Goal: Task Accomplishment & Management: Manage account settings

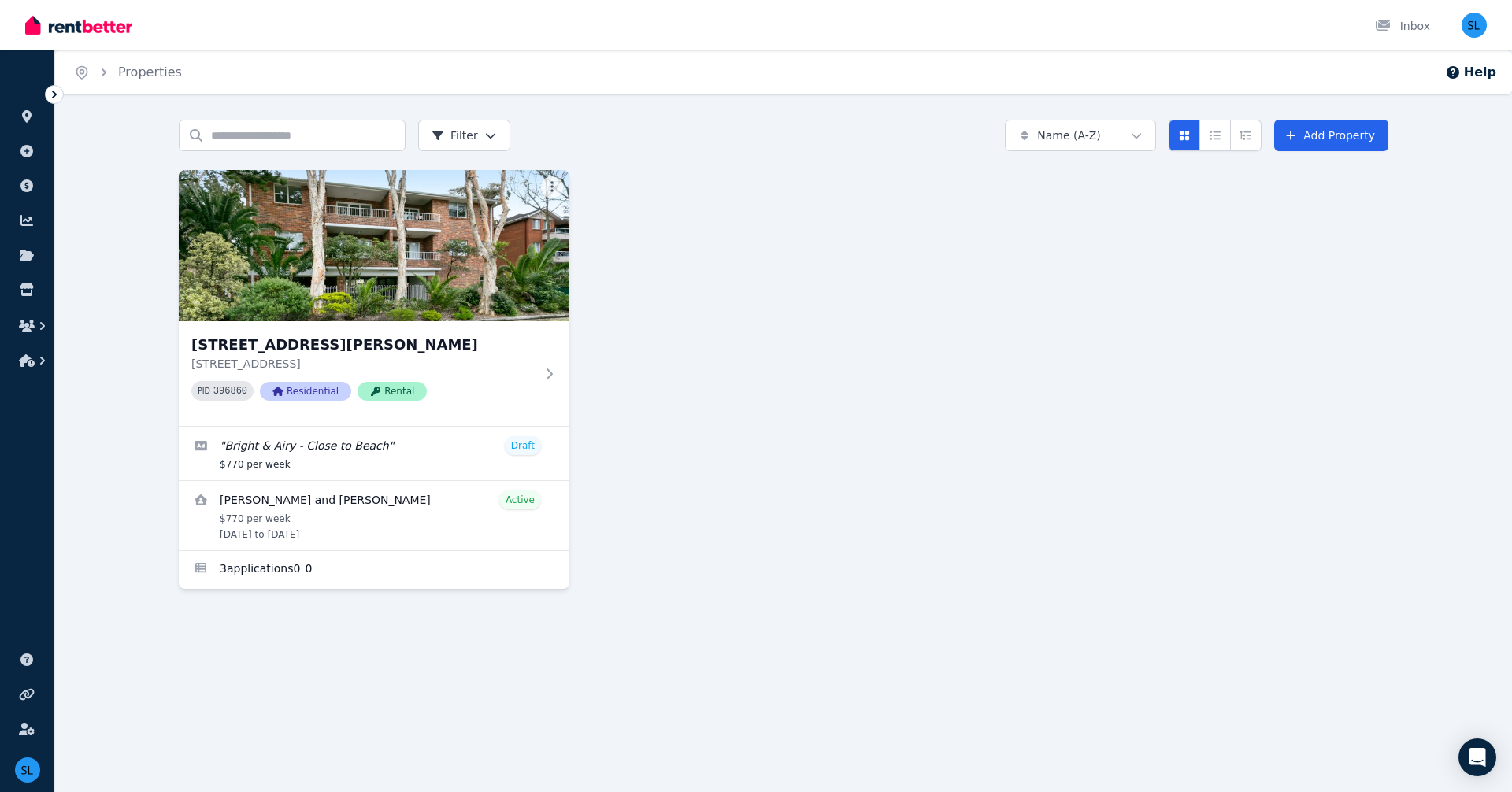
click at [56, 92] on icon at bounding box center [55, 94] width 16 height 16
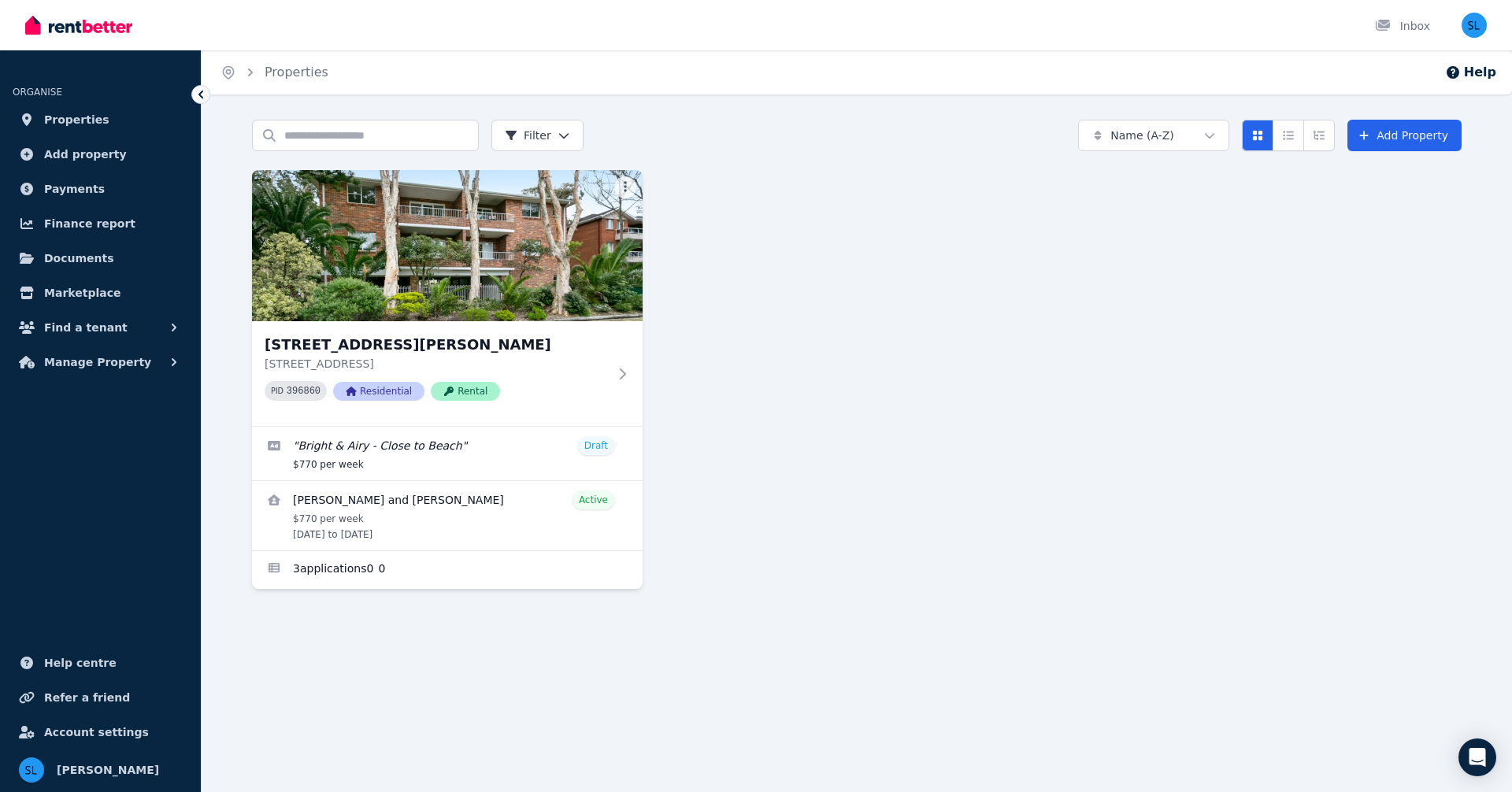
click at [201, 95] on icon at bounding box center [201, 94] width 5 height 8
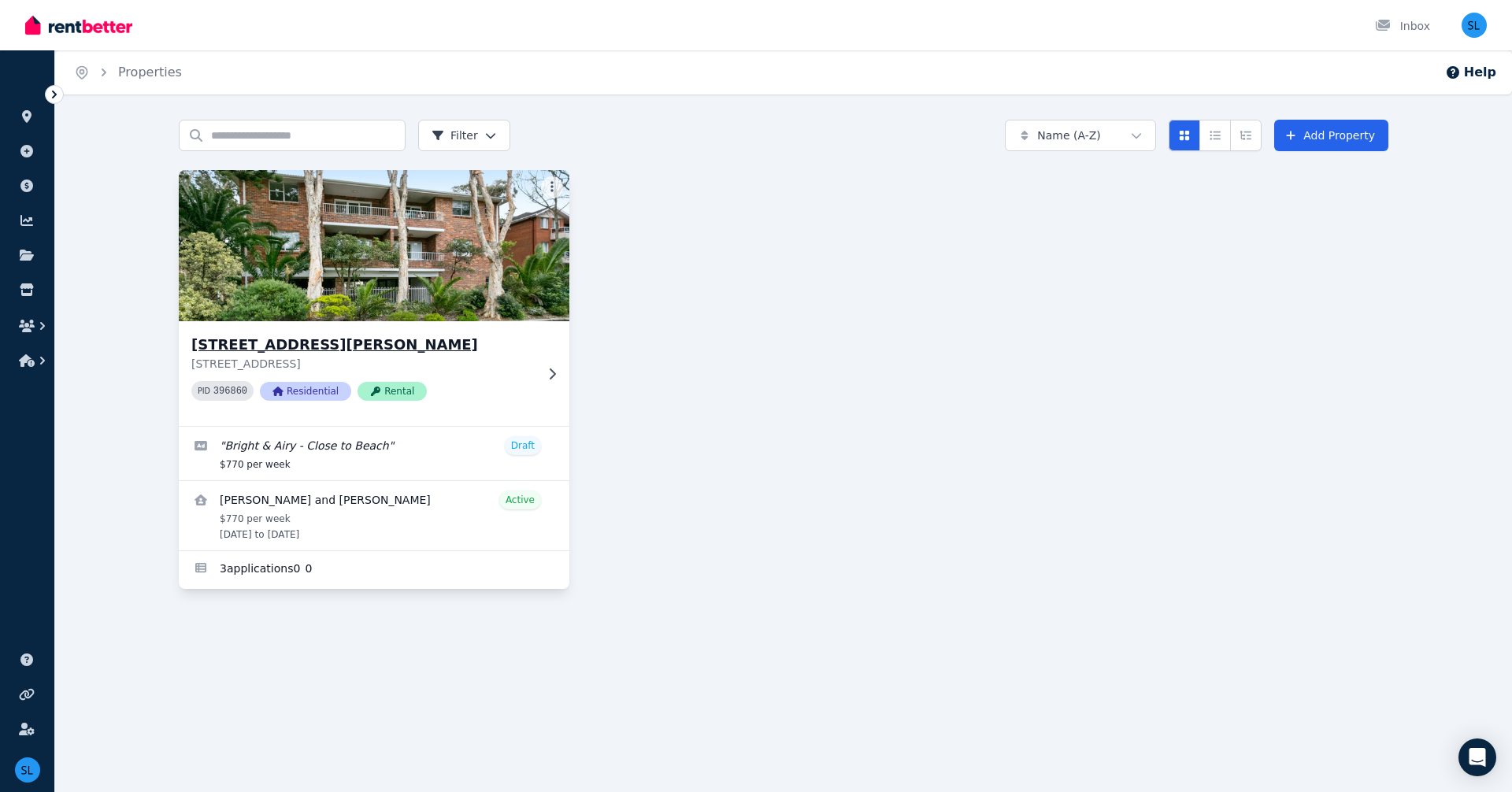
click at [553, 372] on icon at bounding box center [552, 374] width 16 height 13
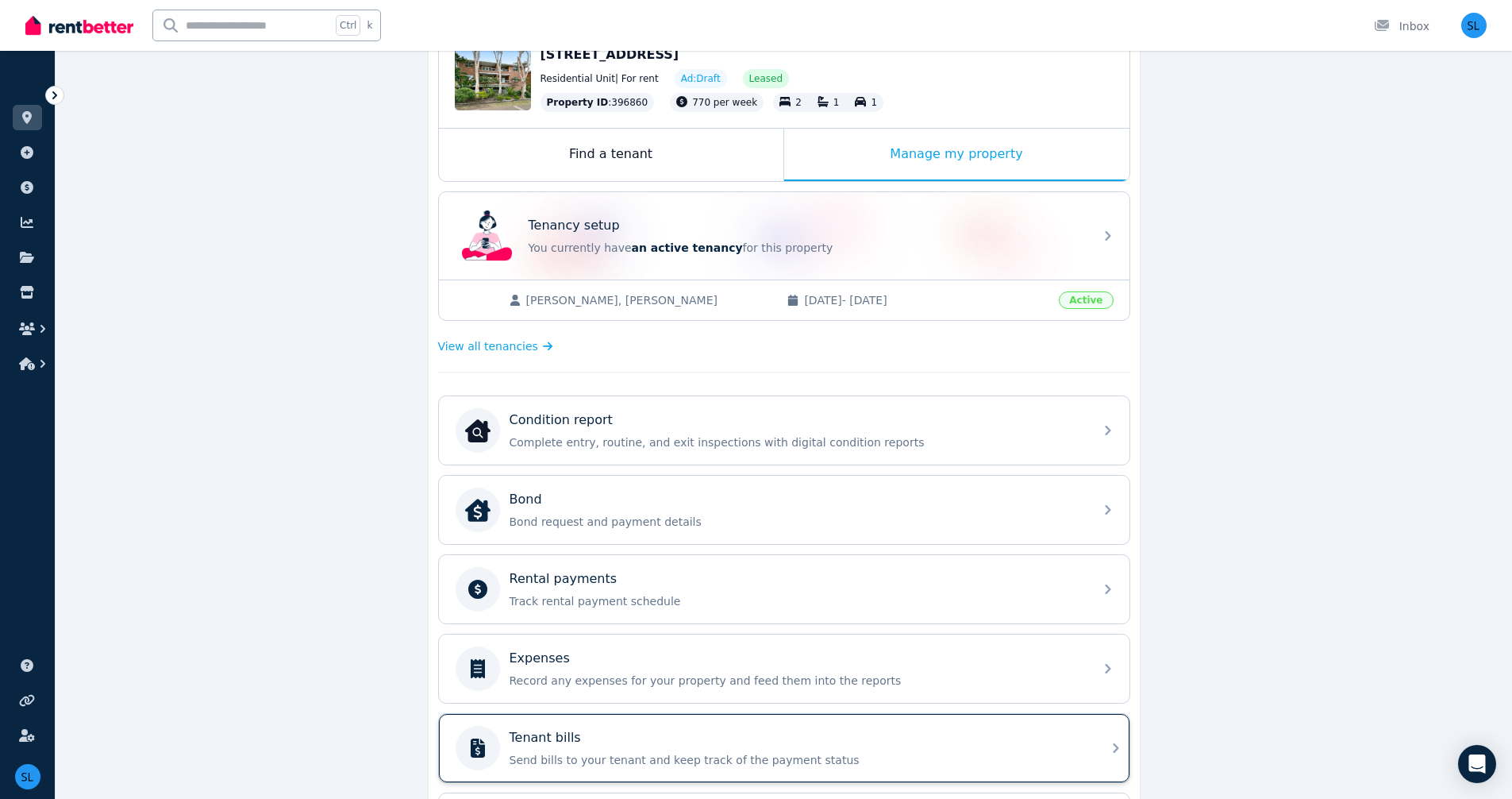
scroll to position [160, 0]
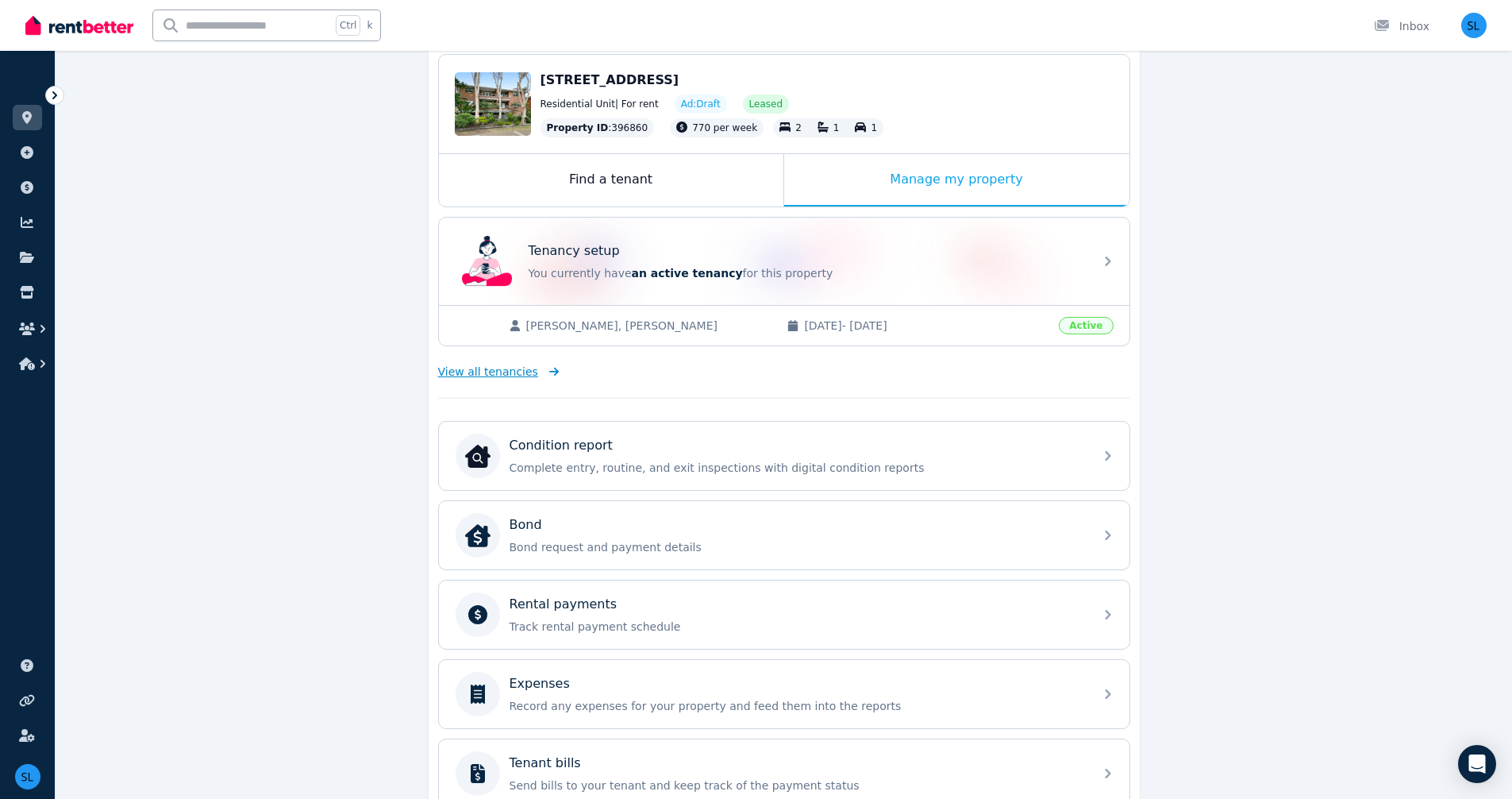
click at [491, 369] on span "View all tenancies" at bounding box center [487, 371] width 100 height 16
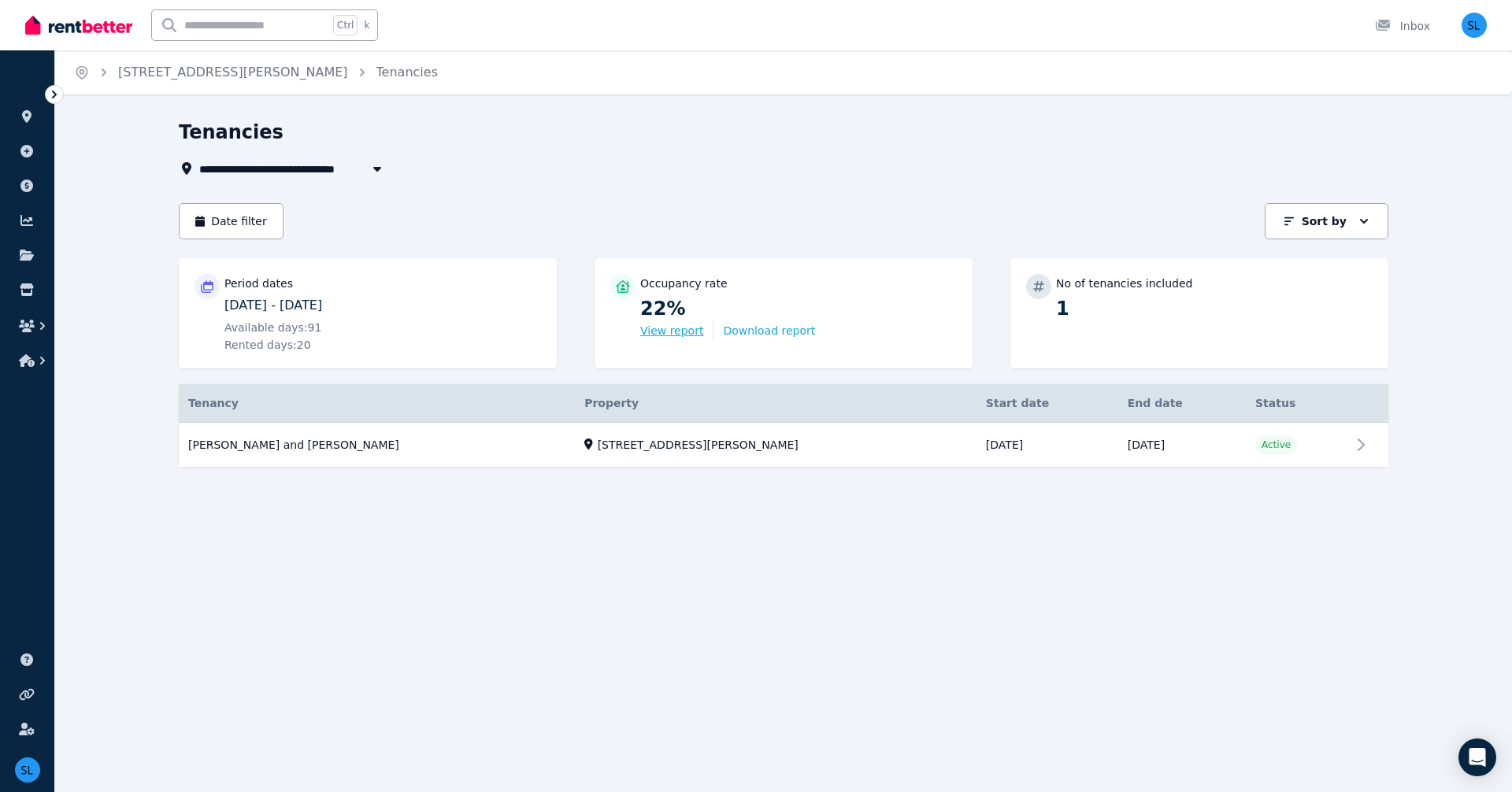
click at [679, 333] on button "View report" at bounding box center [671, 331] width 63 height 16
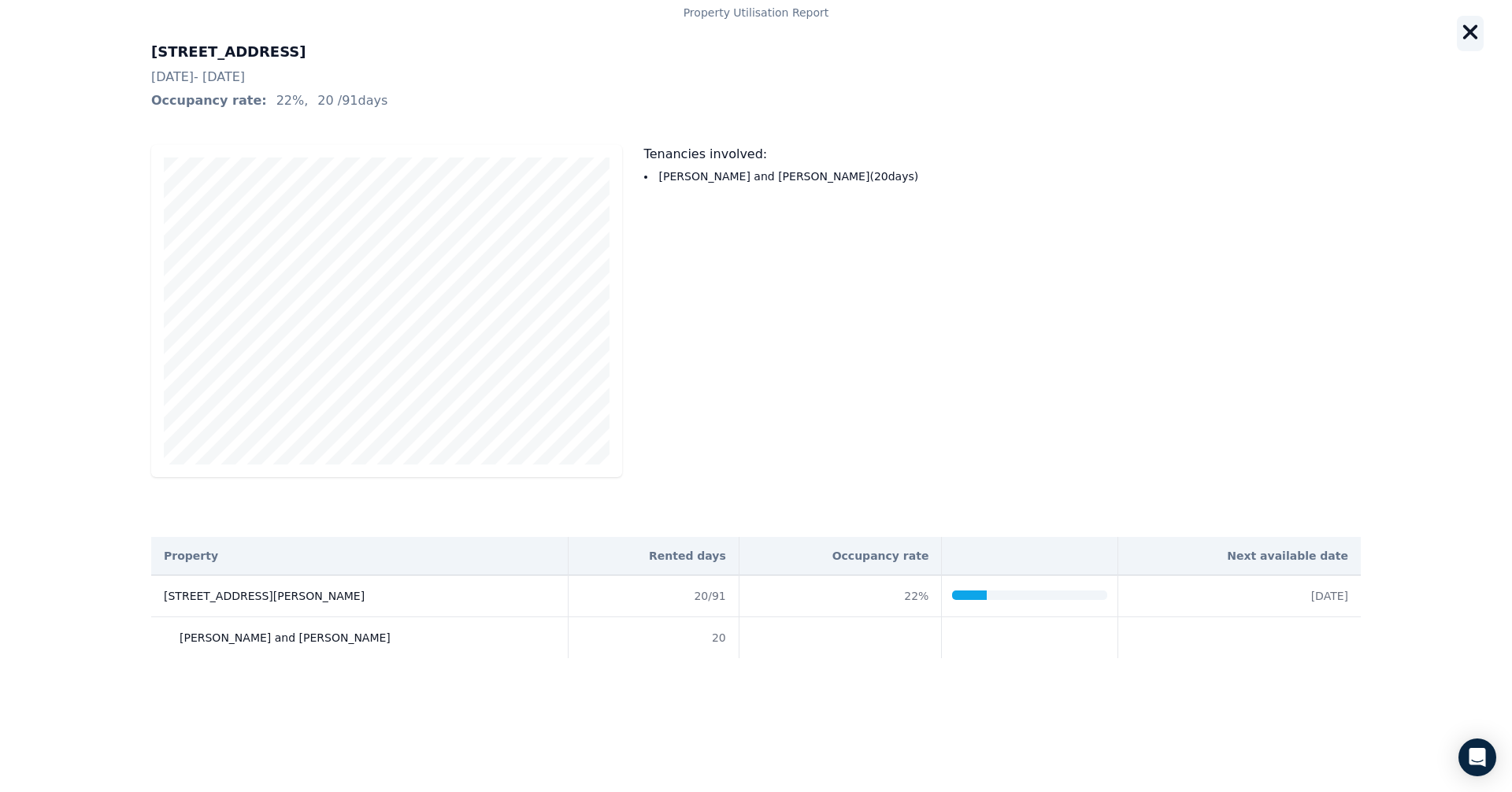
click at [1007, 35] on icon "button" at bounding box center [1469, 32] width 15 height 15
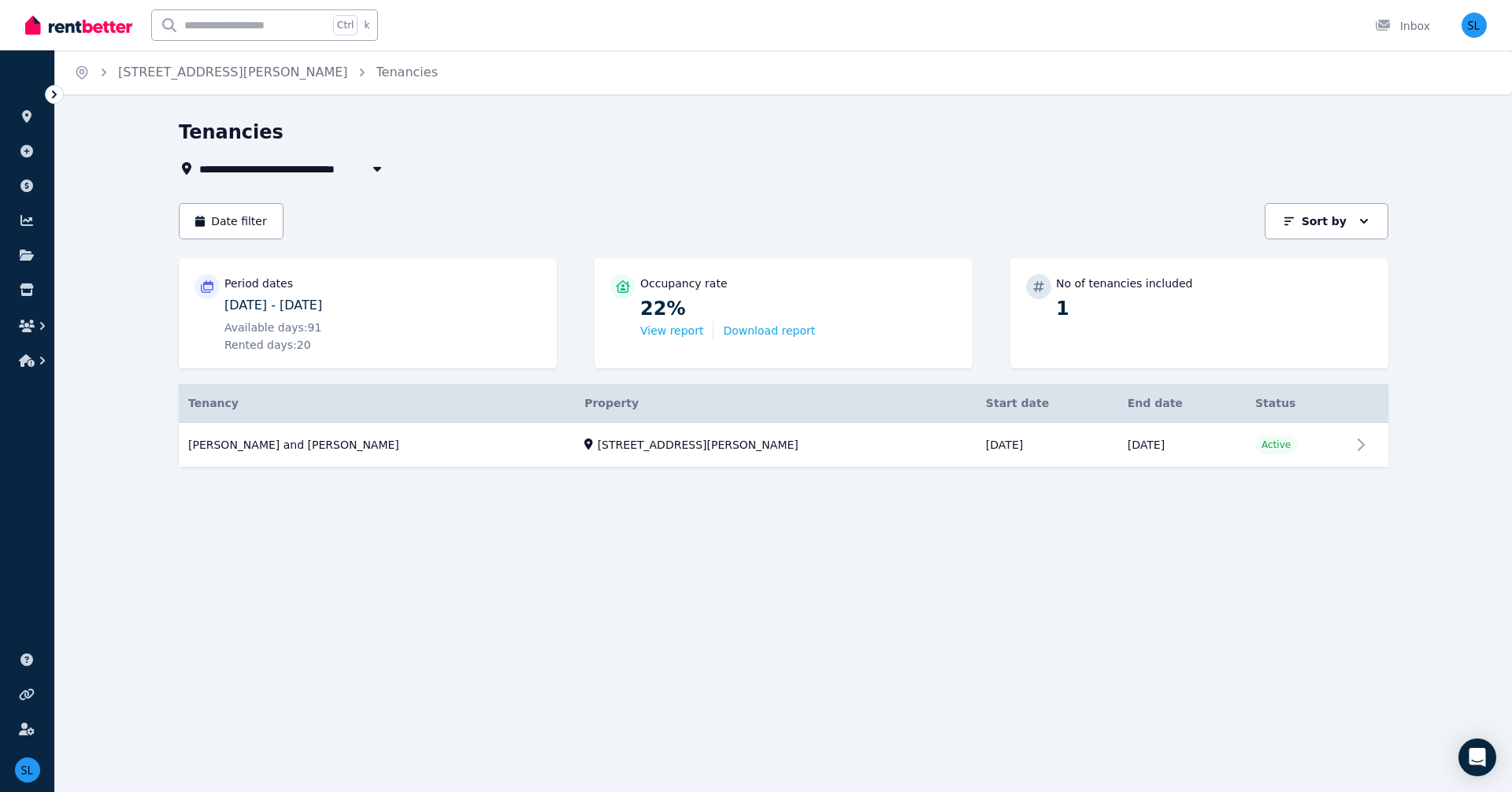
click at [207, 287] on icon at bounding box center [207, 287] width 16 height 13
click at [24, 319] on button "button" at bounding box center [27, 326] width 29 height 28
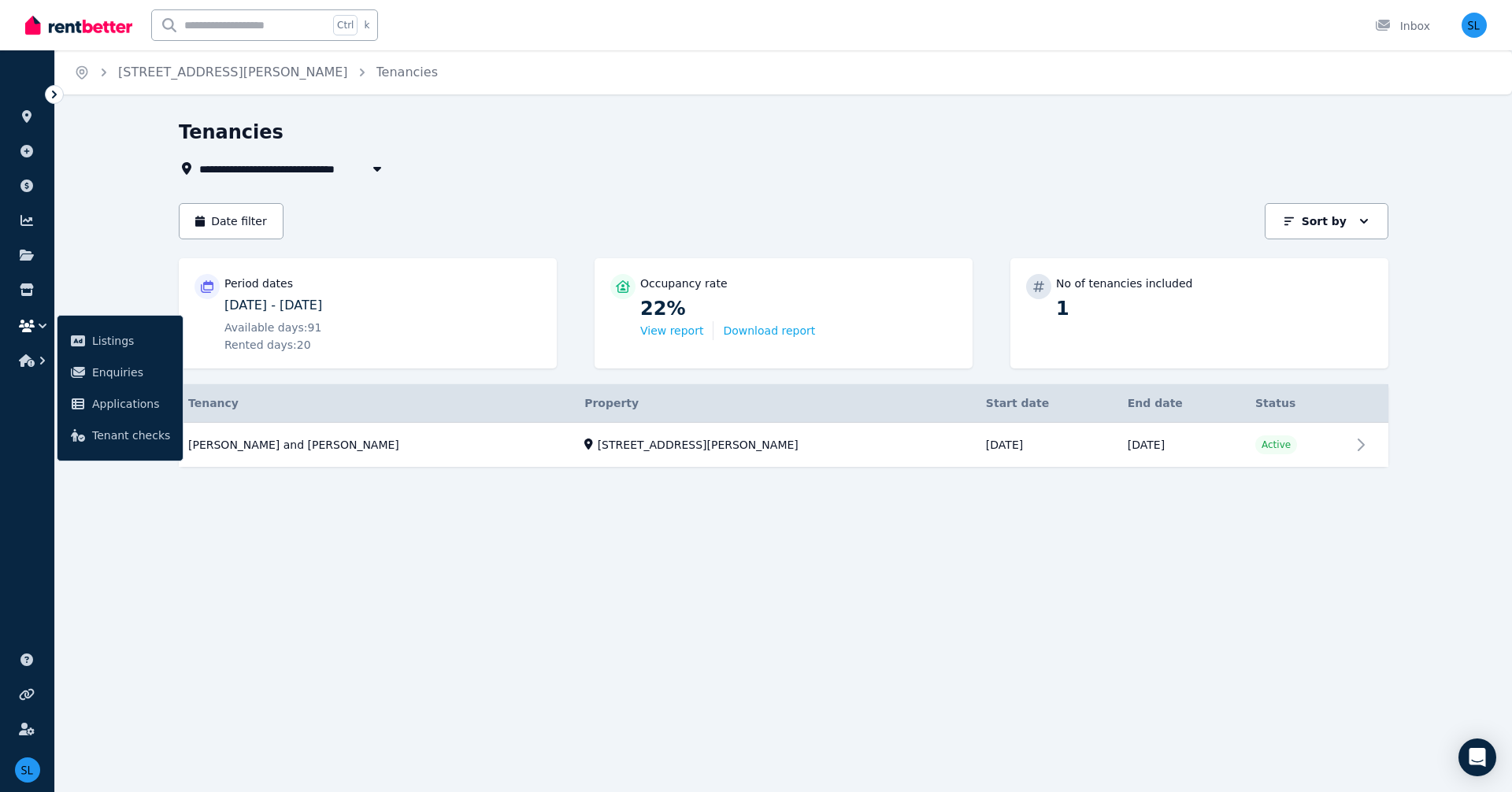
click at [105, 240] on div "**********" at bounding box center [783, 321] width 1456 height 404
click at [379, 169] on icon "button" at bounding box center [377, 169] width 8 height 5
type input "**********"
click at [379, 169] on icon "button" at bounding box center [377, 169] width 8 height 5
click at [43, 361] on icon "button" at bounding box center [43, 361] width 5 height 8
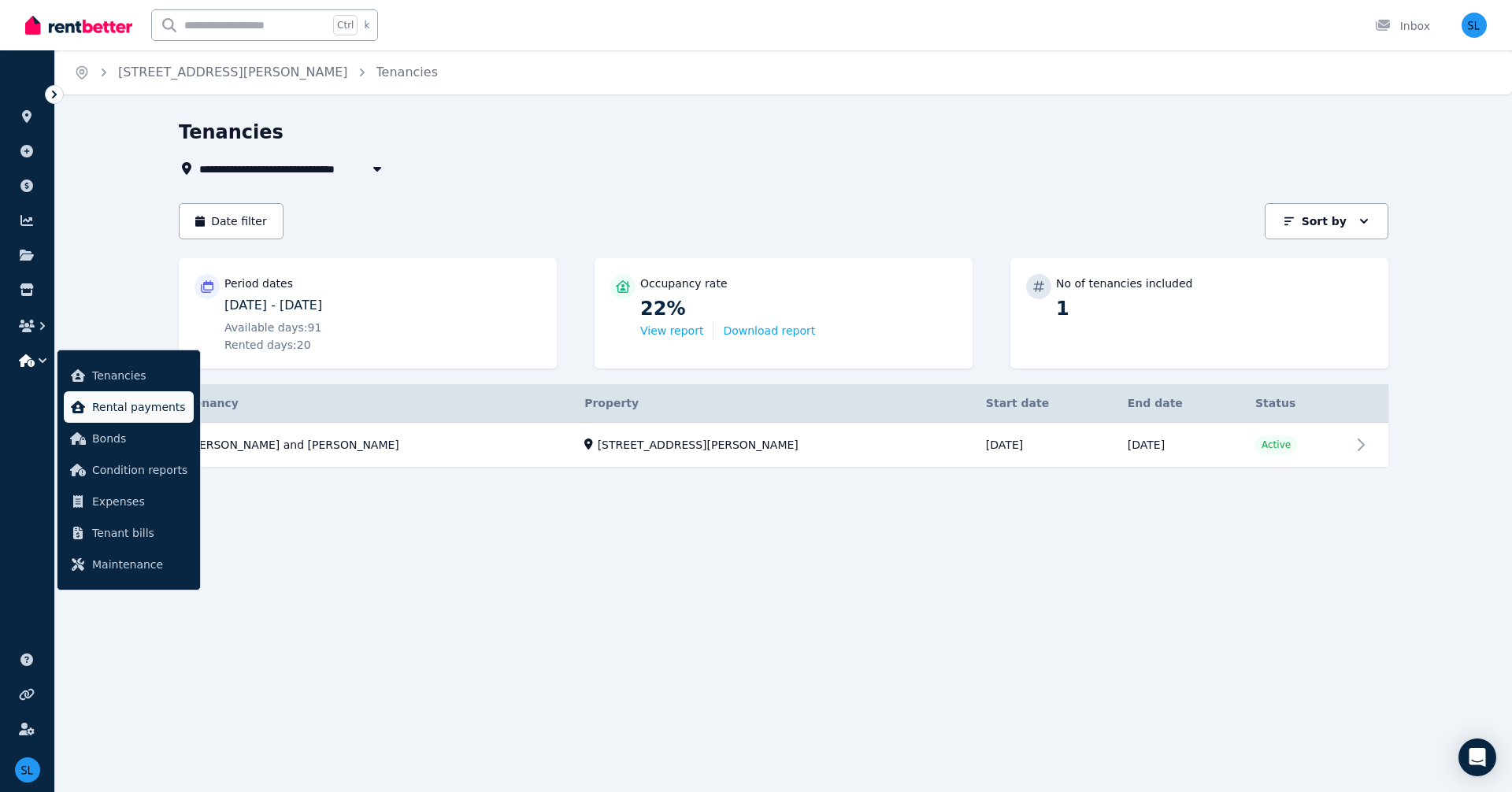
click at [126, 408] on span "Rental payments" at bounding box center [139, 406] width 95 height 19
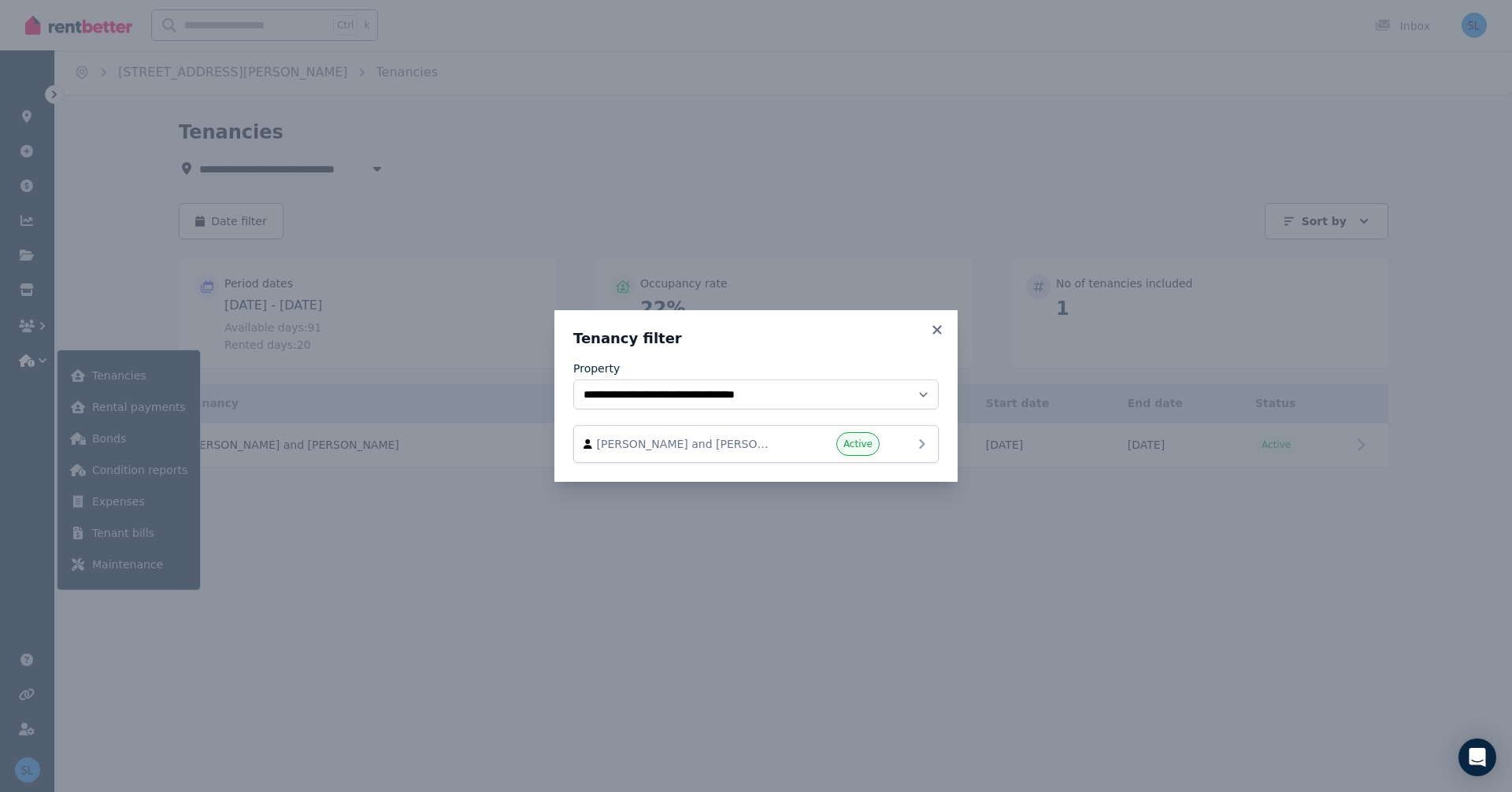
click at [742, 439] on span "[PERSON_NAME] and [PERSON_NAME]" at bounding box center [687, 444] width 180 height 16
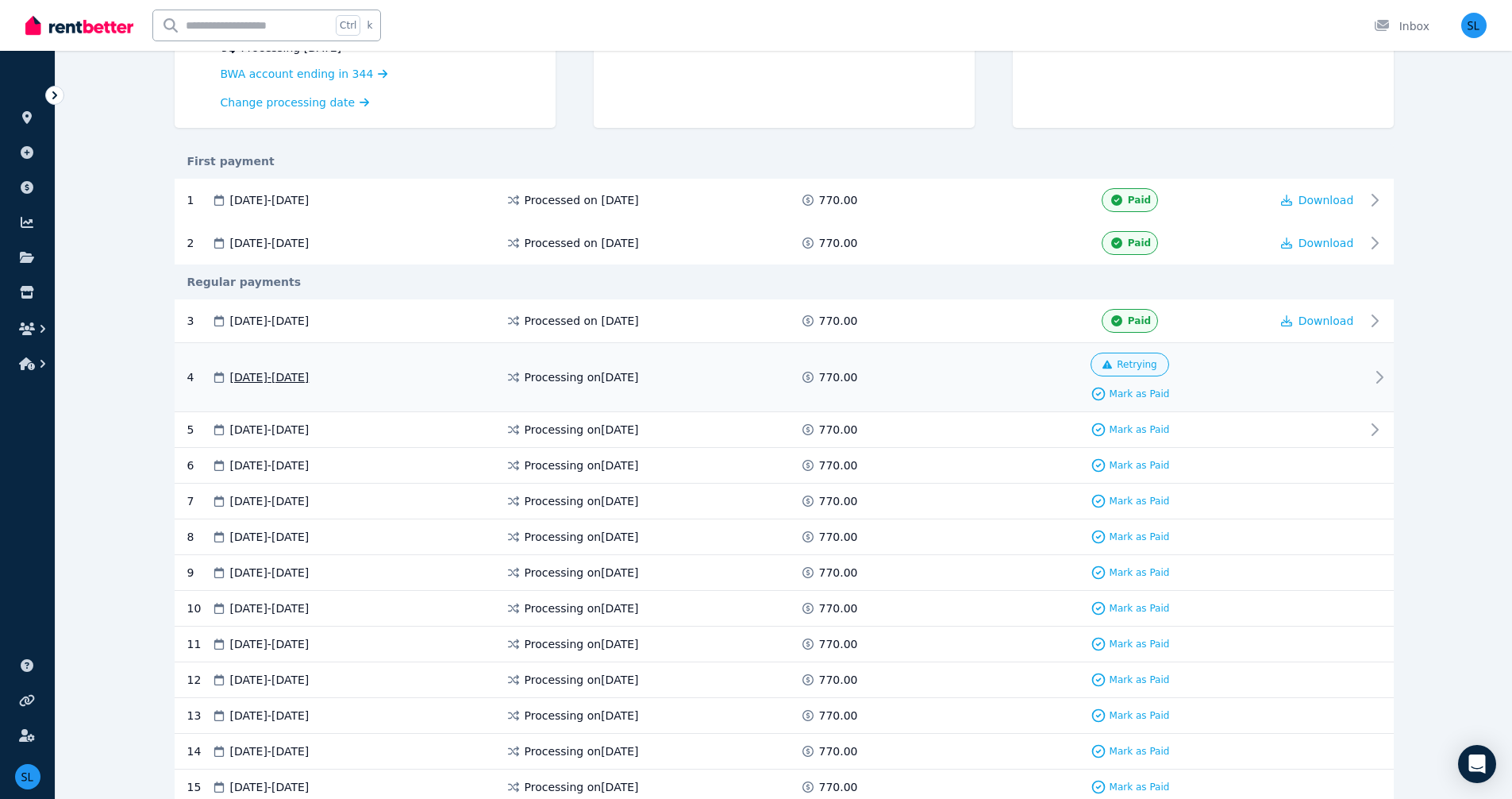
scroll to position [202, 0]
